Goal: Task Accomplishment & Management: Manage account settings

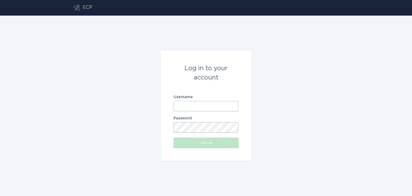
click at [196, 105] on input "Username" at bounding box center [206, 106] width 65 height 10
type input "[EMAIL_ADDRESS][DOMAIN_NAME]"
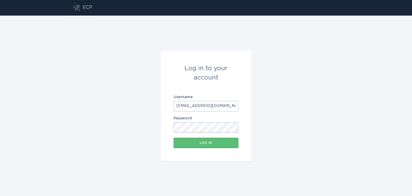
click at [174, 138] on button "Log in" at bounding box center [206, 143] width 65 height 10
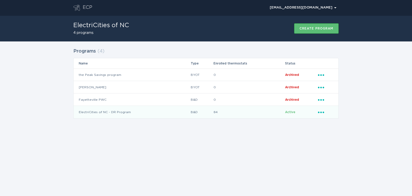
click at [100, 112] on td "ElectriCities of NC - DR Program" at bounding box center [132, 112] width 117 height 12
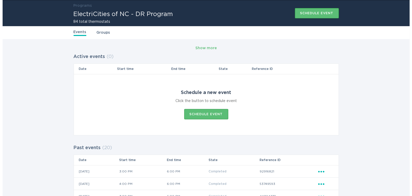
scroll to position [16, 0]
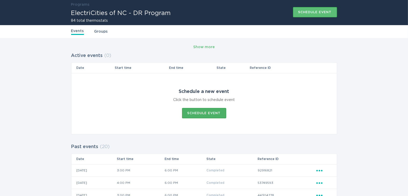
click at [205, 112] on div "Schedule event" at bounding box center [203, 113] width 33 height 3
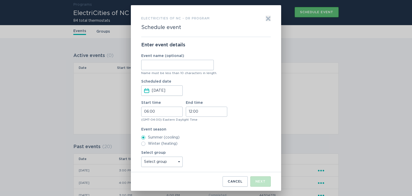
click at [181, 65] on input "Event name (optional)" at bounding box center [177, 65] width 73 height 10
type input "[DATE]"
click at [168, 113] on input "06:00" at bounding box center [162, 112] width 42 height 10
click at [149, 135] on li "15" at bounding box center [149, 137] width 14 height 6
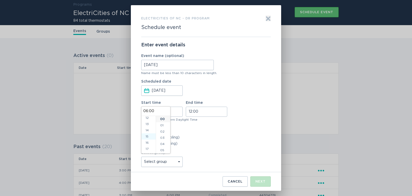
type input "15:00"
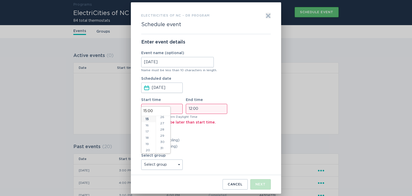
scroll to position [169, 0]
click at [163, 138] on li "30" at bounding box center [163, 137] width 14 height 6
type input "15:30"
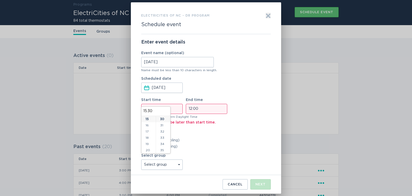
click at [208, 91] on div "[DATE] Press the down arrow key to interact with the calendar and select a date…" at bounding box center [177, 87] width 73 height 12
click at [149, 91] on button "Scheduled date [DATE] Press the down arrow key to interact with the calendar an…" at bounding box center [146, 88] width 5 height 6
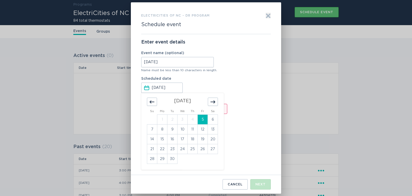
click at [247, 89] on div "Scheduled date [DATE] Press the down arrow key to interact with the calendar an…" at bounding box center [206, 85] width 130 height 16
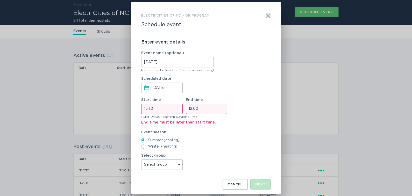
click at [208, 108] on input "12:00" at bounding box center [207, 109] width 42 height 10
click at [194, 140] on li "18" at bounding box center [193, 141] width 14 height 6
type input "18:00"
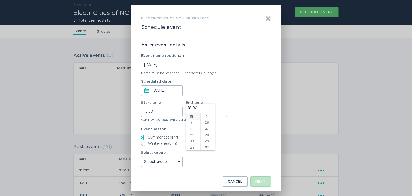
scroll to position [169, 0]
click at [205, 134] on li "30" at bounding box center [208, 135] width 14 height 6
type input "18:30"
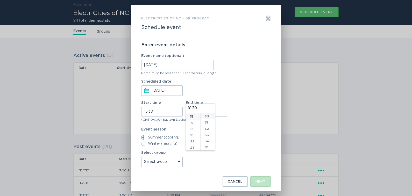
click at [245, 95] on div "Scheduled date [DATE] Press the down arrow key to interact with the calendar an…" at bounding box center [206, 88] width 130 height 16
click at [178, 164] on select "Select group [GEOGRAPHIC_DATA] [GEOGRAPHIC_DATA] [GEOGRAPHIC_DATA] [GEOGRAPHIC_…" at bounding box center [162, 162] width 42 height 10
select select "3d4c1376336f48678d79bb793ec6c5f7"
click at [141, 157] on select "Select group [GEOGRAPHIC_DATA] [GEOGRAPHIC_DATA] [GEOGRAPHIC_DATA] [GEOGRAPHIC_…" at bounding box center [162, 162] width 42 height 10
click at [262, 182] on div "Next" at bounding box center [261, 181] width 10 height 3
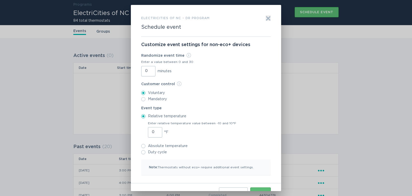
click at [142, 154] on input "Duty cycle" at bounding box center [143, 152] width 4 height 4
radio input "true"
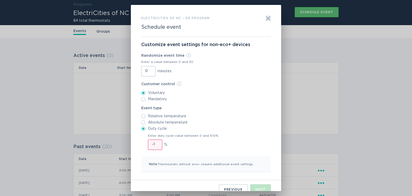
click at [154, 146] on input "-1" at bounding box center [155, 145] width 14 height 10
click at [154, 146] on input "-2" at bounding box center [155, 145] width 14 height 10
click at [154, 146] on input "-3" at bounding box center [155, 145] width 14 height 10
click at [154, 144] on input "-2" at bounding box center [155, 145] width 14 height 10
click at [154, 144] on input "-1" at bounding box center [155, 145] width 14 height 10
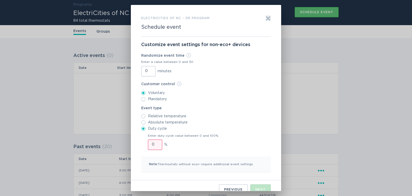
click at [154, 144] on input "0" at bounding box center [155, 145] width 14 height 10
click at [154, 144] on input "1" at bounding box center [155, 145] width 14 height 10
click at [154, 144] on input "2" at bounding box center [155, 145] width 14 height 10
click at [154, 144] on input "3" at bounding box center [155, 145] width 14 height 10
click at [154, 144] on input "4" at bounding box center [155, 145] width 14 height 10
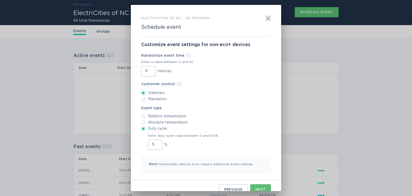
click at [154, 144] on input "5" at bounding box center [155, 145] width 14 height 10
click at [154, 144] on input "6" at bounding box center [155, 145] width 14 height 10
click at [154, 144] on input "7" at bounding box center [155, 145] width 14 height 10
click at [154, 144] on input "8" at bounding box center [155, 145] width 14 height 10
click at [154, 144] on input "9" at bounding box center [155, 145] width 14 height 10
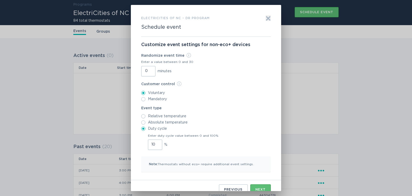
click at [154, 144] on input "10" at bounding box center [155, 145] width 14 height 10
click at [154, 144] on input "11" at bounding box center [155, 145] width 14 height 10
click at [154, 144] on input "12" at bounding box center [155, 145] width 14 height 10
click at [154, 144] on input "13" at bounding box center [155, 145] width 14 height 10
click at [154, 144] on input "14" at bounding box center [155, 145] width 14 height 10
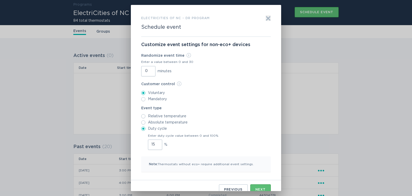
click at [154, 144] on input "15" at bounding box center [155, 145] width 14 height 10
click at [154, 144] on input "16" at bounding box center [155, 145] width 14 height 10
click at [154, 144] on input "17" at bounding box center [155, 145] width 14 height 10
click at [154, 144] on input "18" at bounding box center [155, 145] width 14 height 10
click at [154, 144] on input "19" at bounding box center [155, 145] width 14 height 10
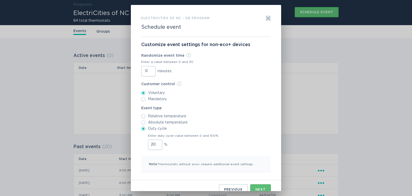
click at [154, 144] on input "20" at bounding box center [155, 145] width 14 height 10
click at [154, 144] on input "21" at bounding box center [155, 145] width 14 height 10
click at [154, 144] on input "22" at bounding box center [155, 145] width 14 height 10
click at [154, 144] on input "23" at bounding box center [155, 145] width 14 height 10
click at [154, 144] on input "24" at bounding box center [155, 145] width 14 height 10
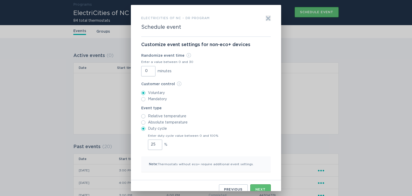
click at [154, 144] on input "25" at bounding box center [155, 145] width 14 height 10
click at [154, 144] on input "26" at bounding box center [155, 145] width 14 height 10
click at [154, 144] on input "27" at bounding box center [155, 145] width 14 height 10
click at [154, 144] on input "28" at bounding box center [155, 145] width 14 height 10
click at [154, 144] on input "29" at bounding box center [155, 145] width 14 height 10
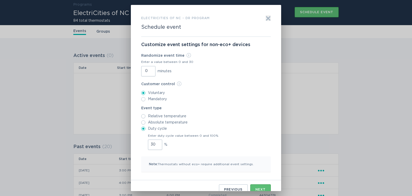
click at [154, 144] on input "30" at bounding box center [155, 145] width 14 height 10
click at [154, 144] on input "31" at bounding box center [155, 145] width 14 height 10
type input "30"
click at [155, 147] on input "30" at bounding box center [155, 145] width 14 height 10
click at [198, 153] on div "Customize event settings for non-eco+ devices Randomize event time Info Time us…" at bounding box center [206, 109] width 130 height 144
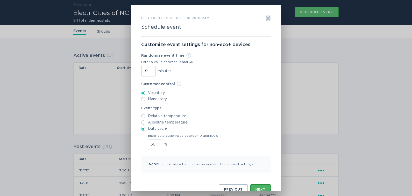
click at [256, 188] on button "Next" at bounding box center [261, 190] width 20 height 10
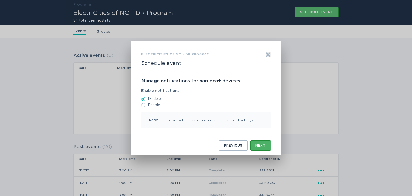
click at [261, 147] on div "Next" at bounding box center [261, 145] width 10 height 3
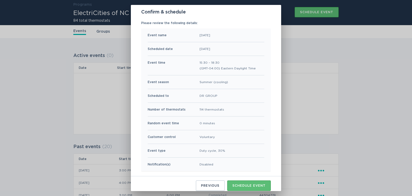
scroll to position [36, 0]
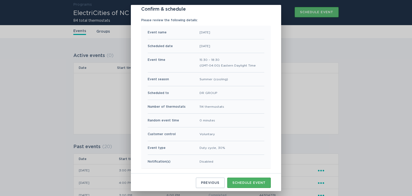
click at [250, 182] on div "Schedule event" at bounding box center [249, 183] width 33 height 3
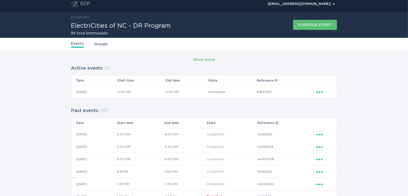
scroll to position [0, 0]
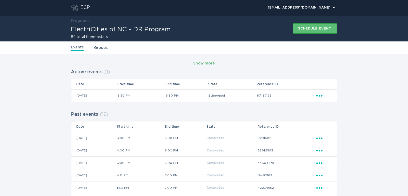
click at [195, 64] on div "Show more" at bounding box center [204, 64] width 22 height 6
click at [80, 29] on h1 "ElectriCities of NC - DR Program" at bounding box center [121, 29] width 100 height 6
click at [75, 48] on link "Events" at bounding box center [77, 48] width 13 height 7
click at [88, 7] on div "ECP" at bounding box center [85, 8] width 10 height 6
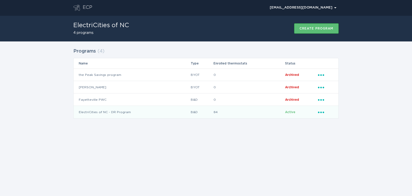
click at [109, 111] on td "ElectriCities of NC - DR Program" at bounding box center [132, 112] width 117 height 12
